Goal: Task Accomplishment & Management: Use online tool/utility

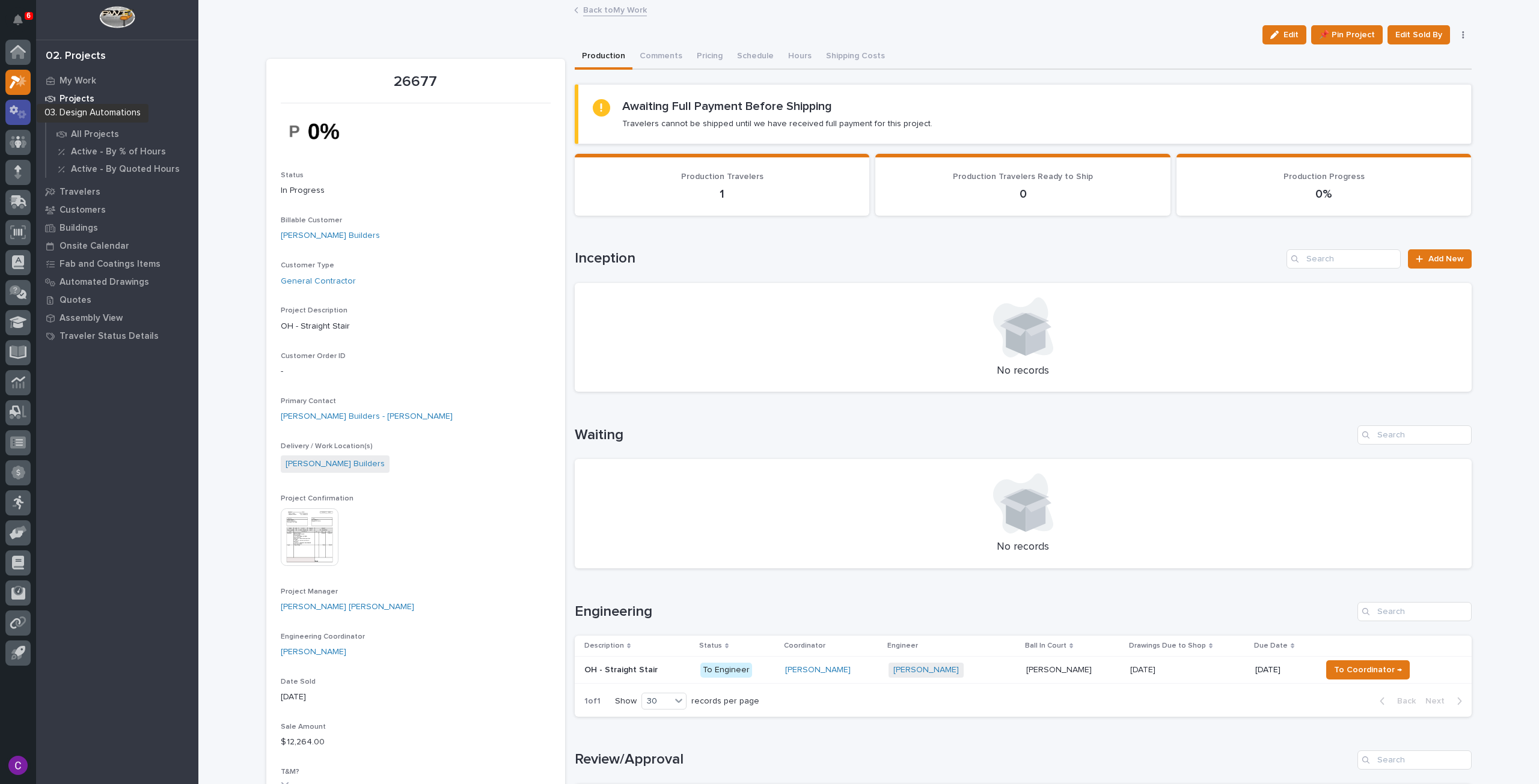
click at [24, 100] on link at bounding box center [18, 112] width 25 height 25
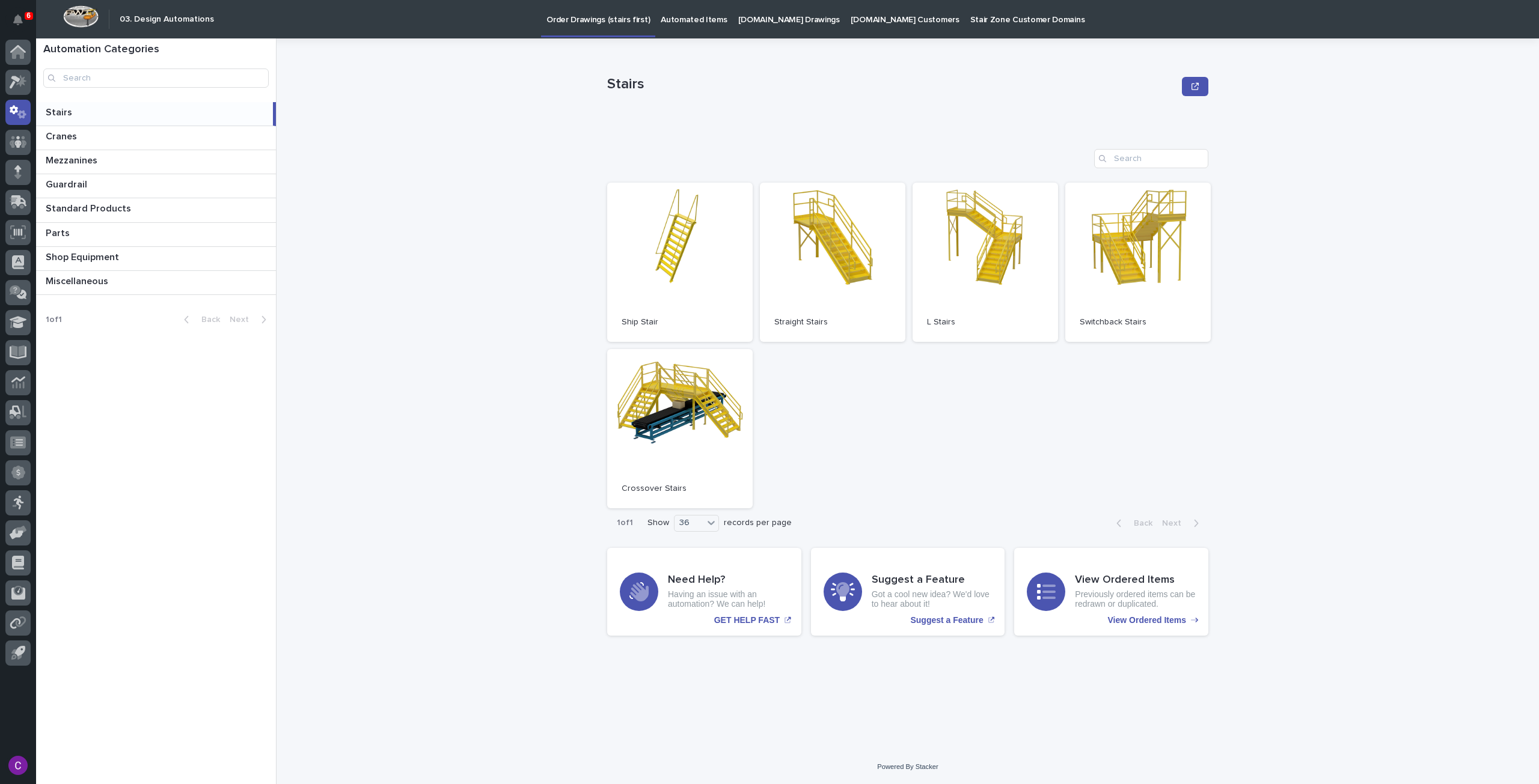
click at [703, 14] on p "Automated Items" at bounding box center [694, 13] width 66 height 25
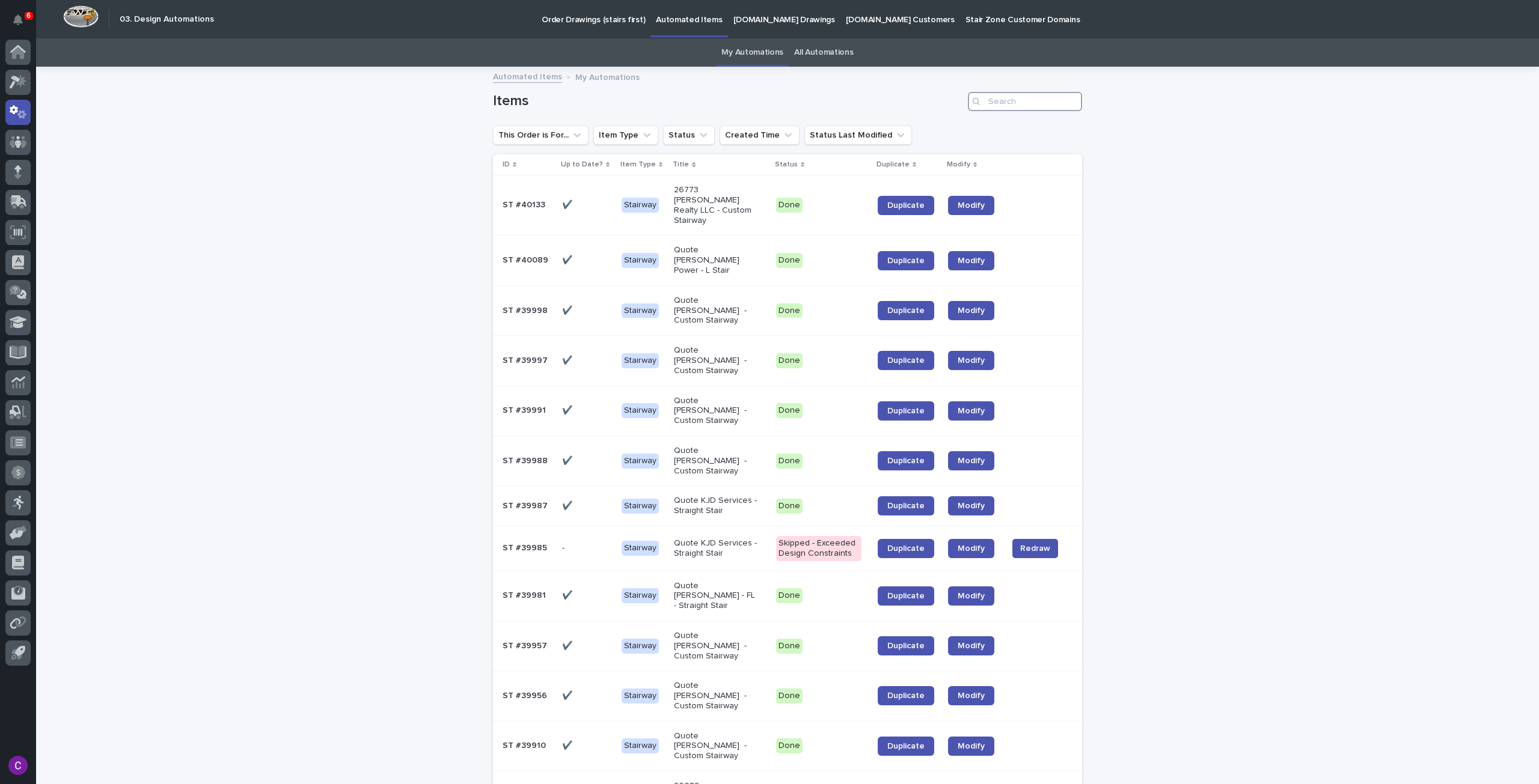
click at [1004, 102] on input "Search" at bounding box center [1025, 102] width 114 height 19
paste input "[EMAIL_ADDRESS][DOMAIN_NAME]"
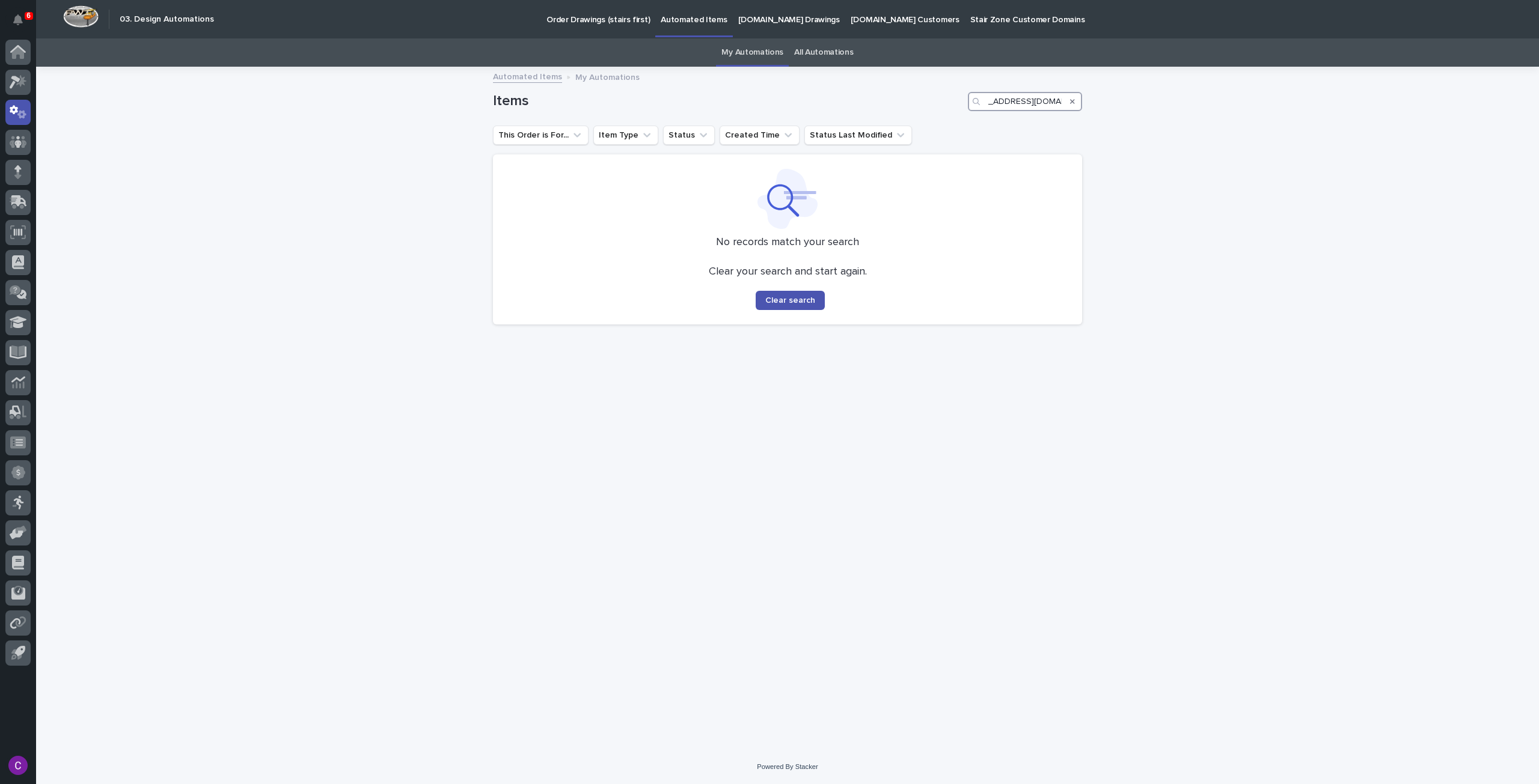
type input "[EMAIL_ADDRESS][DOMAIN_NAME]"
drag, startPoint x: 1063, startPoint y: 100, endPoint x: 883, endPoint y: 128, distance: 182.2
click at [883, 128] on div "Items [EMAIL_ADDRESS][DOMAIN_NAME] This Order is For... Item Type Status Create…" at bounding box center [788, 201] width 589 height 266
click at [1075, 102] on div "Search" at bounding box center [1072, 102] width 19 height 19
click at [1068, 100] on div "Search" at bounding box center [1072, 102] width 19 height 19
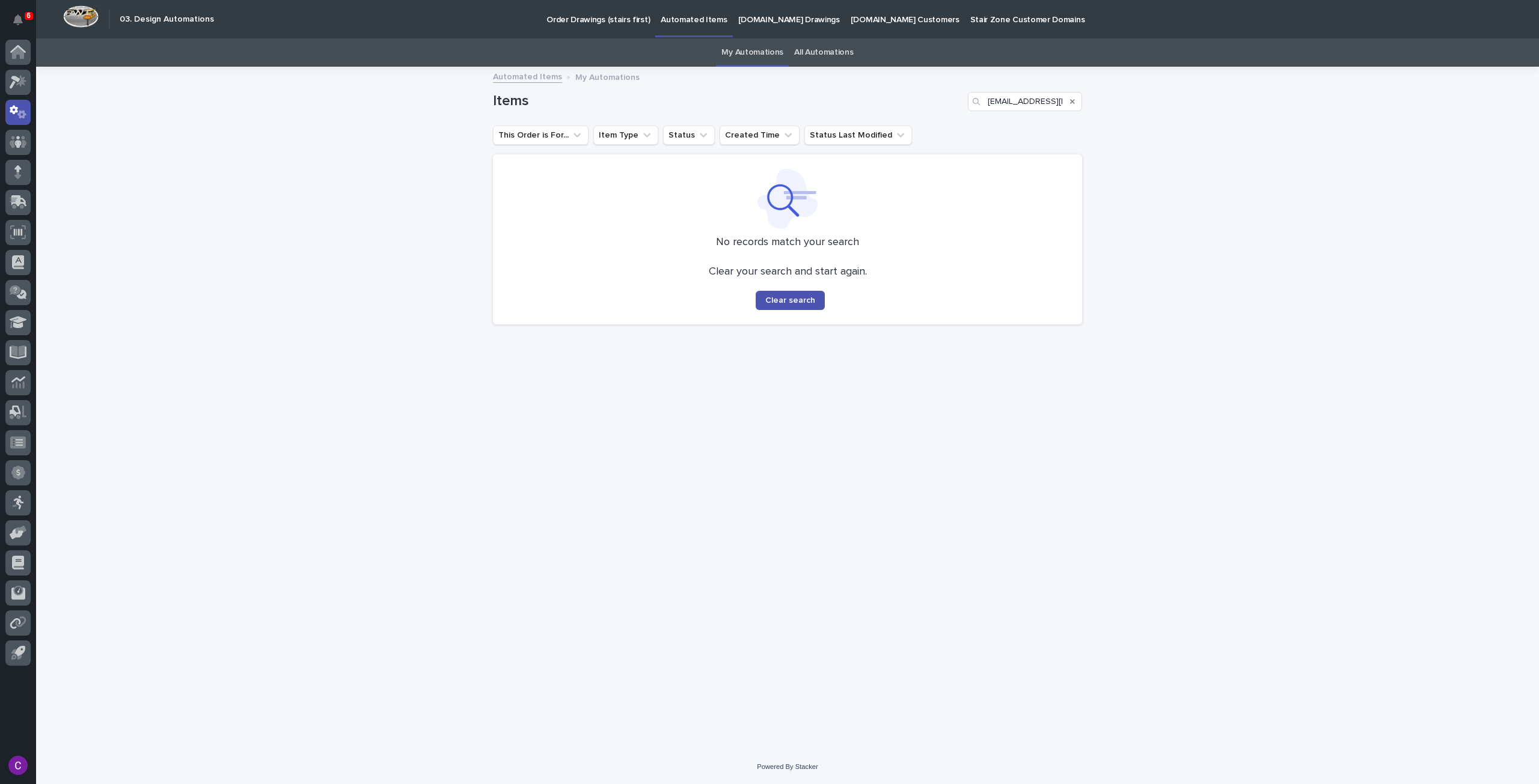
click at [1073, 99] on icon "Search" at bounding box center [1073, 101] width 5 height 7
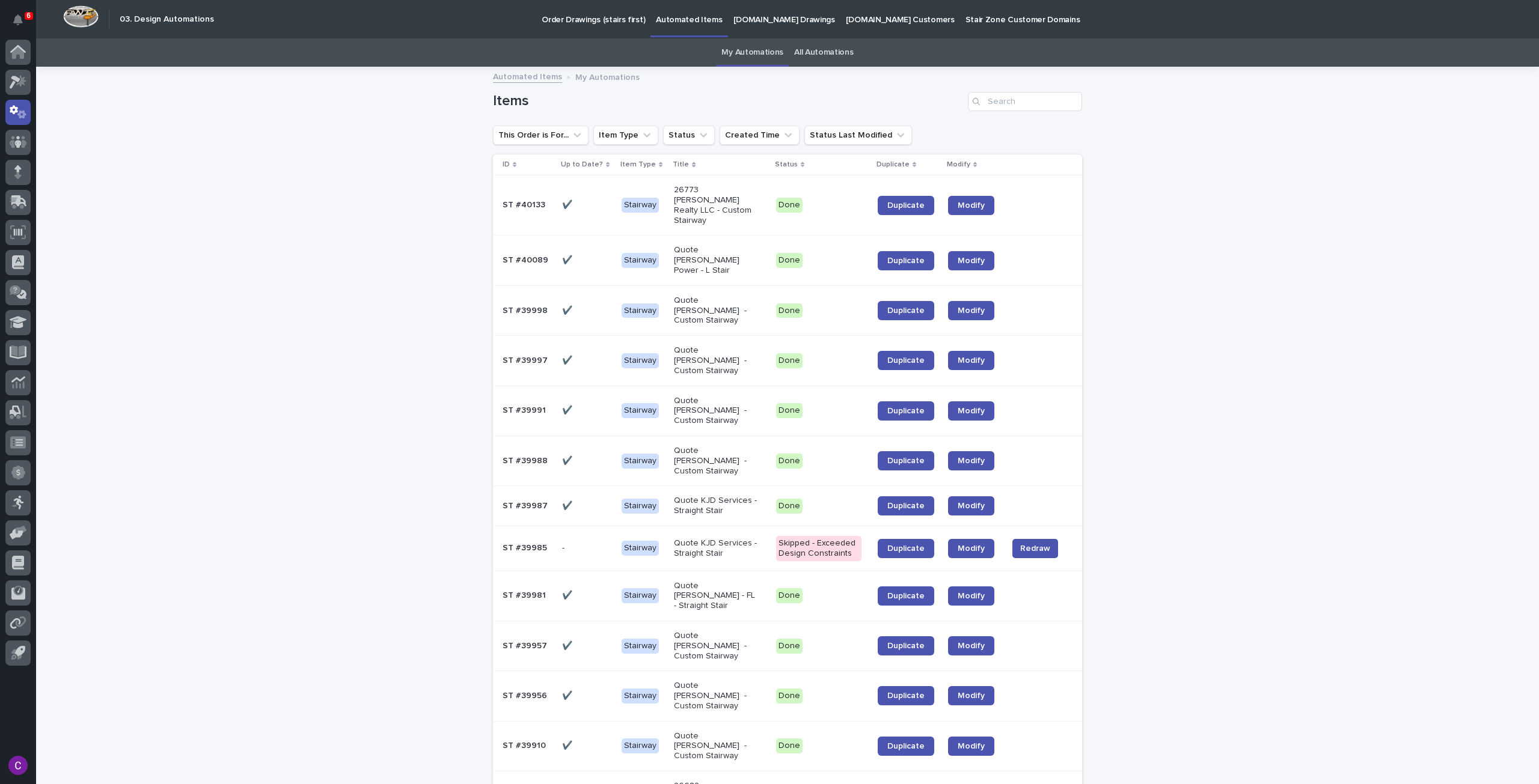
click at [716, 249] on div "Quote [PERSON_NAME] Power - L Stair" at bounding box center [720, 260] width 92 height 39
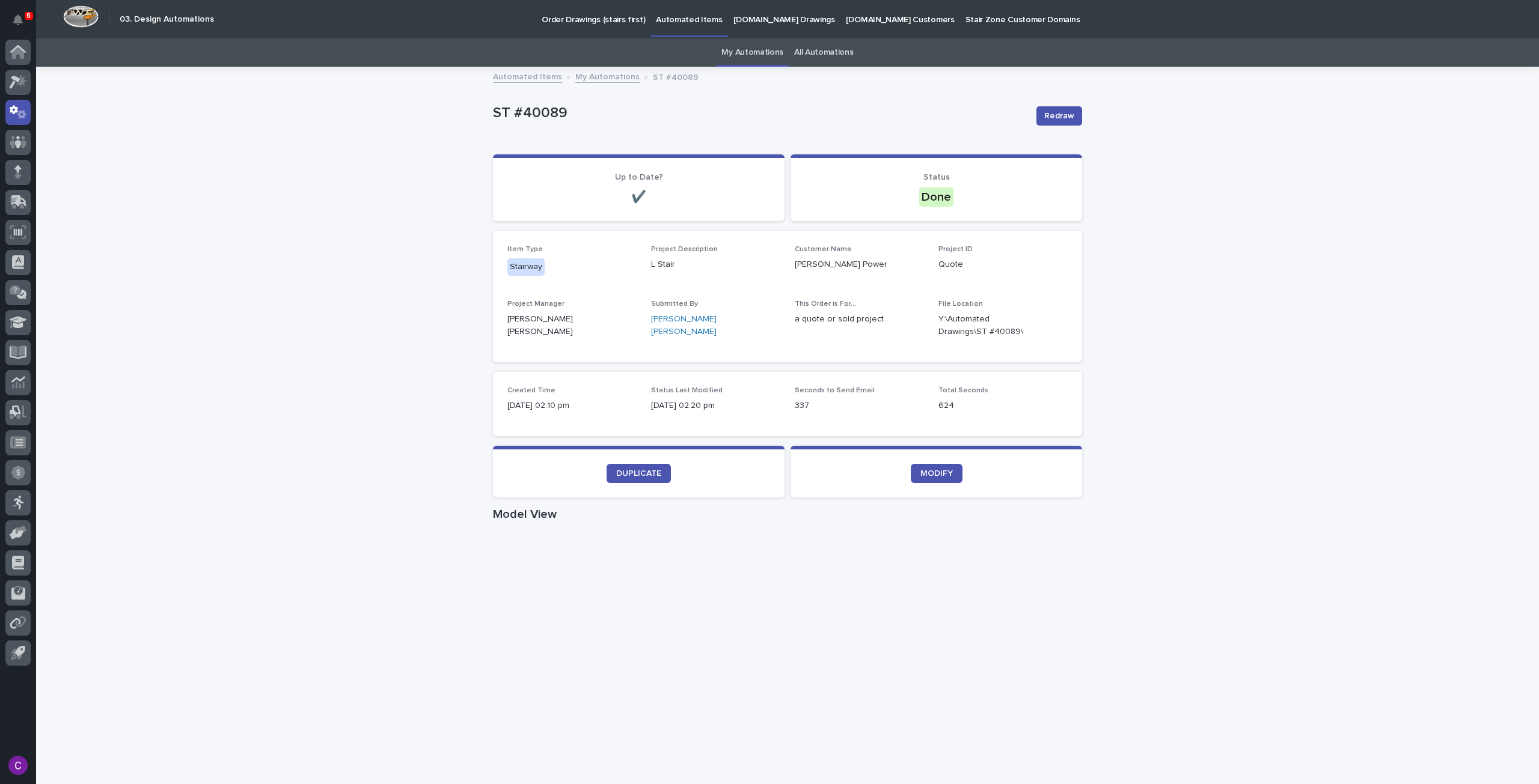
click at [764, 22] on p "[DOMAIN_NAME] Drawings" at bounding box center [784, 13] width 102 height 25
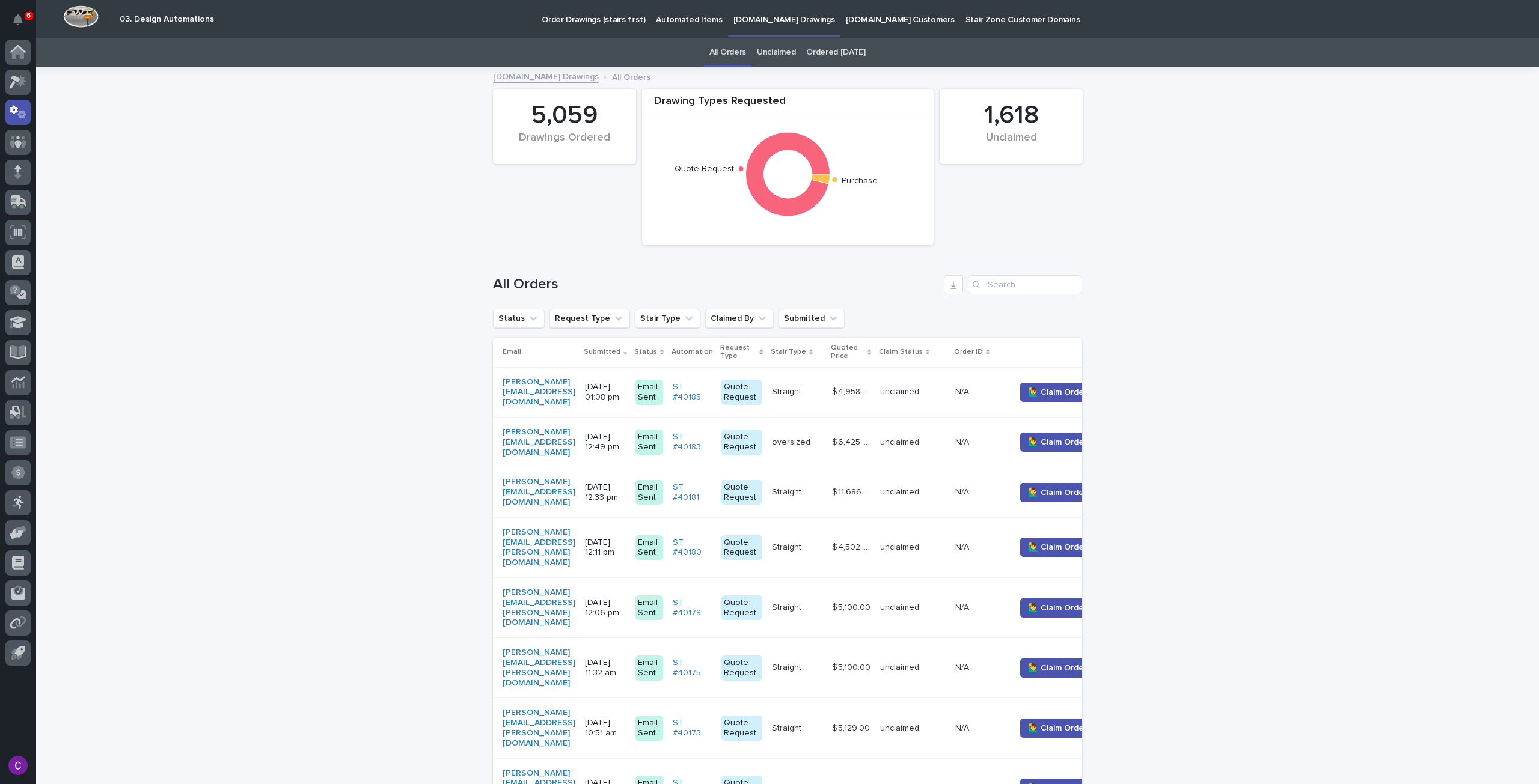
click at [674, 18] on p "Automated Items" at bounding box center [689, 13] width 66 height 25
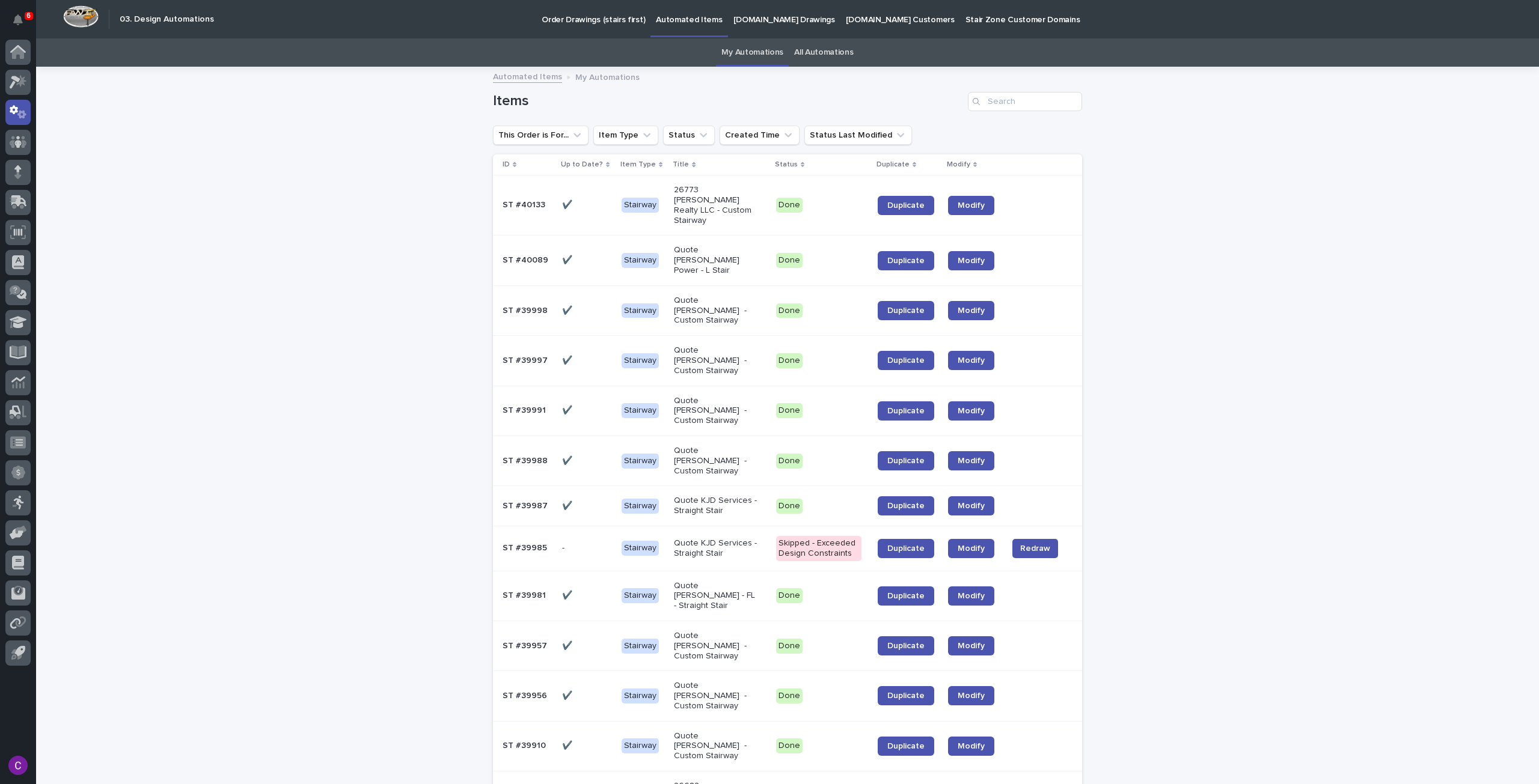
click at [709, 245] on p "Quote [PERSON_NAME] Power - L Stair" at bounding box center [716, 260] width 86 height 30
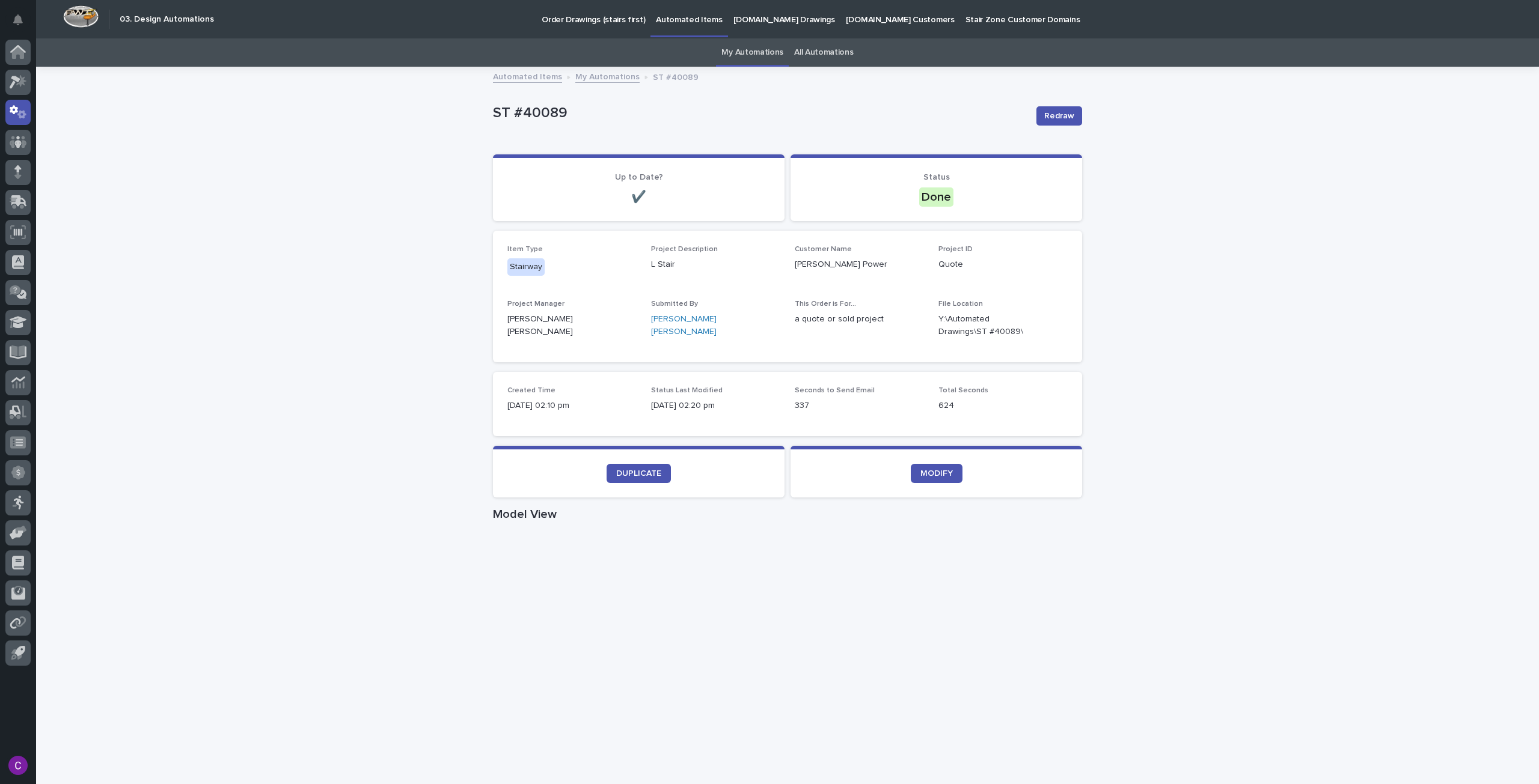
scroll to position [39, 0]
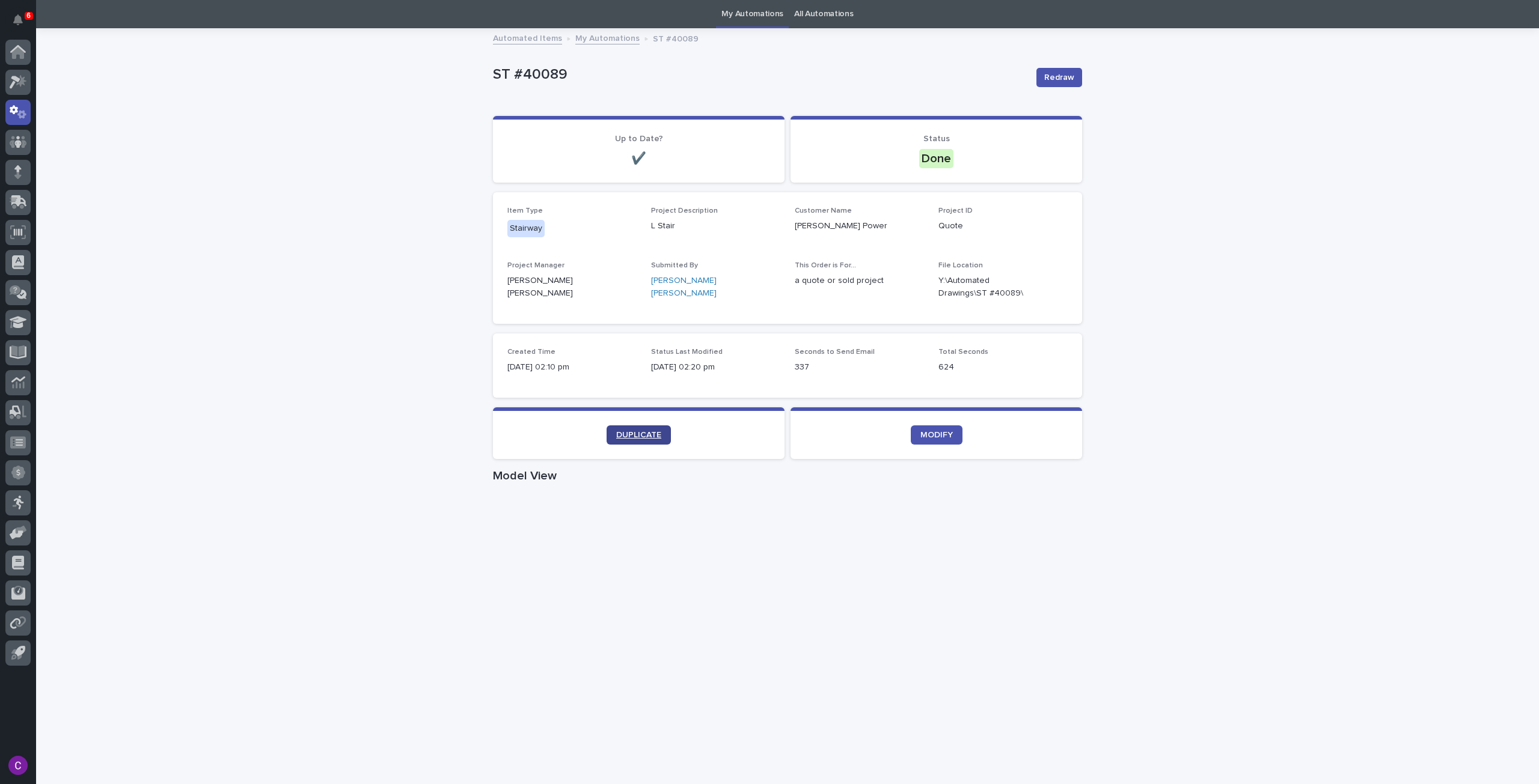
click at [631, 436] on span "DUPLICATE" at bounding box center [638, 435] width 45 height 8
